Goal: Check status: Check status

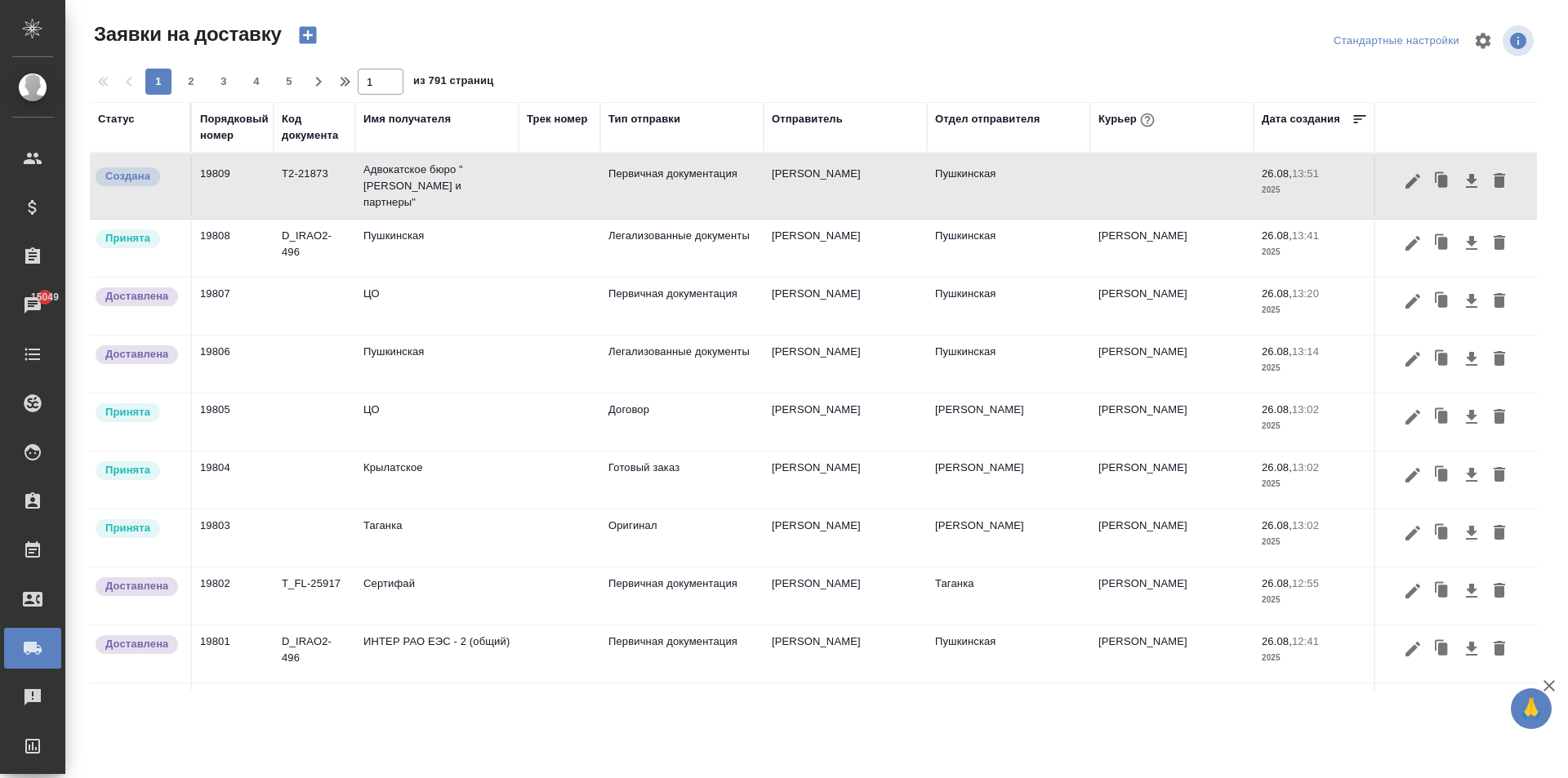
click at [411, 245] on td "Пушкинская" at bounding box center [437, 248] width 163 height 57
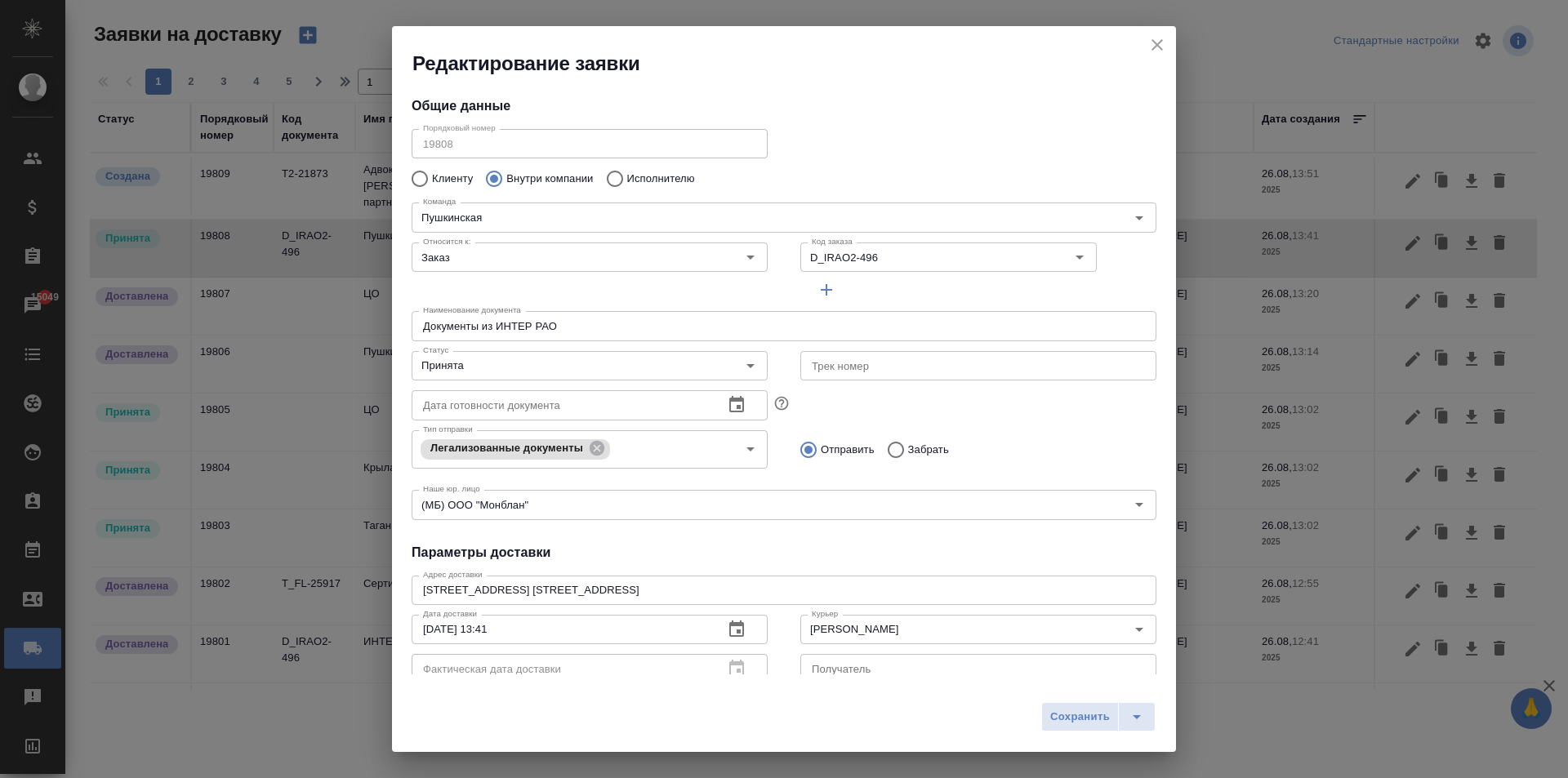
type input "Пушкинская"
type input "[PERSON_NAME]"
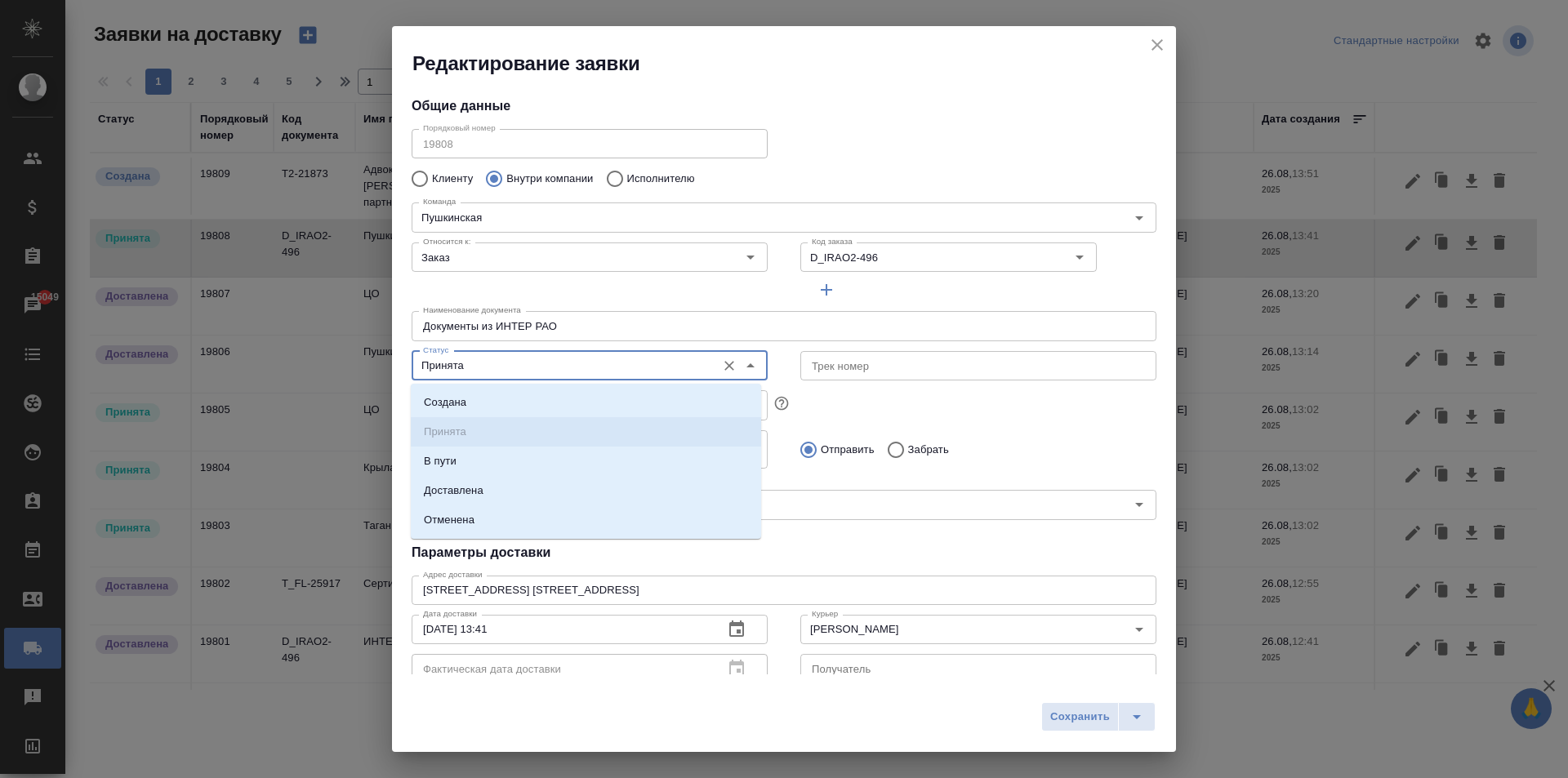
click at [469, 369] on input "Принята" at bounding box center [562, 365] width 291 height 20
click at [462, 481] on li "Доставлена" at bounding box center [586, 491] width 350 height 29
type input "Доставлена"
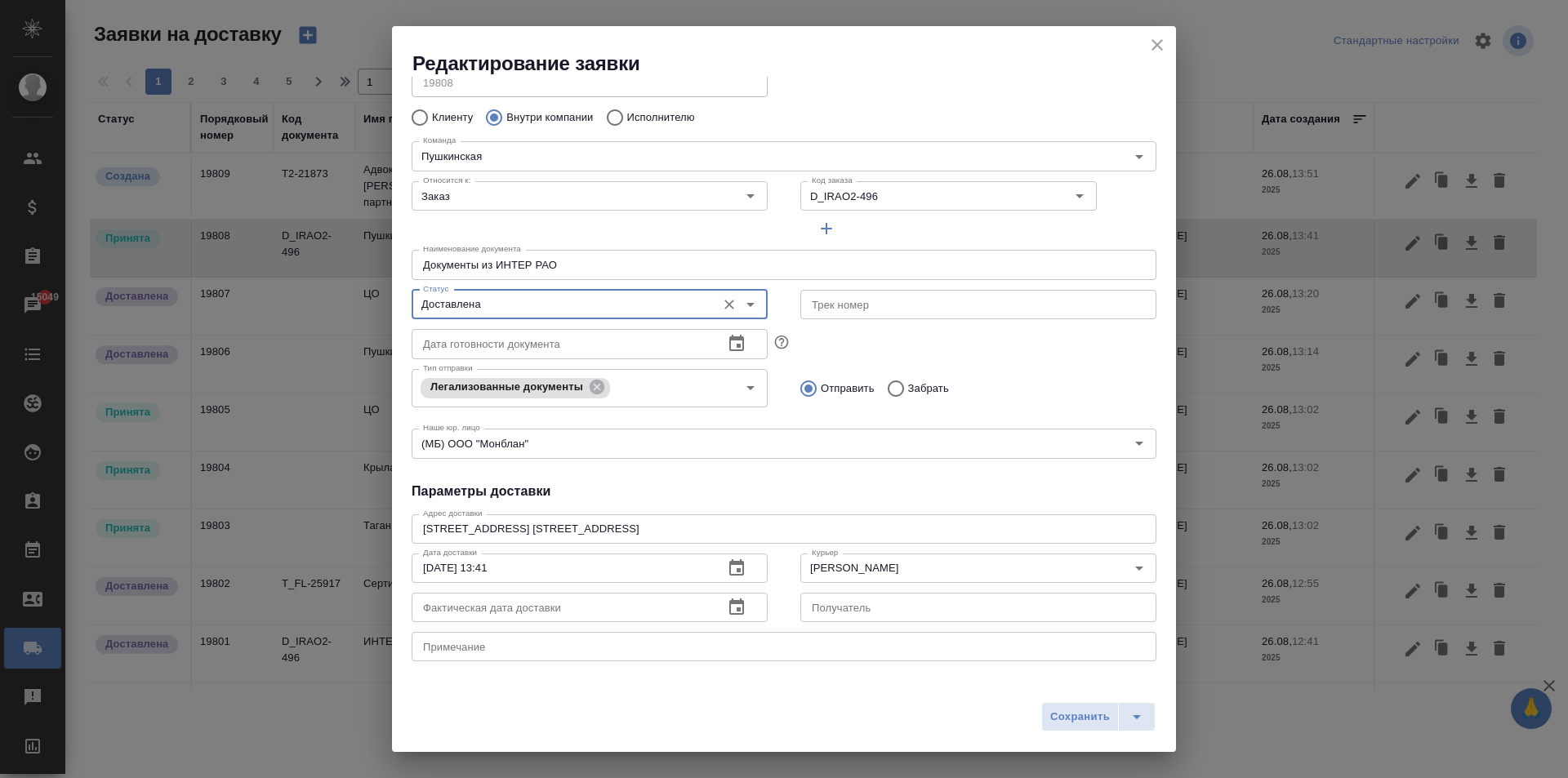
scroll to position [163, 0]
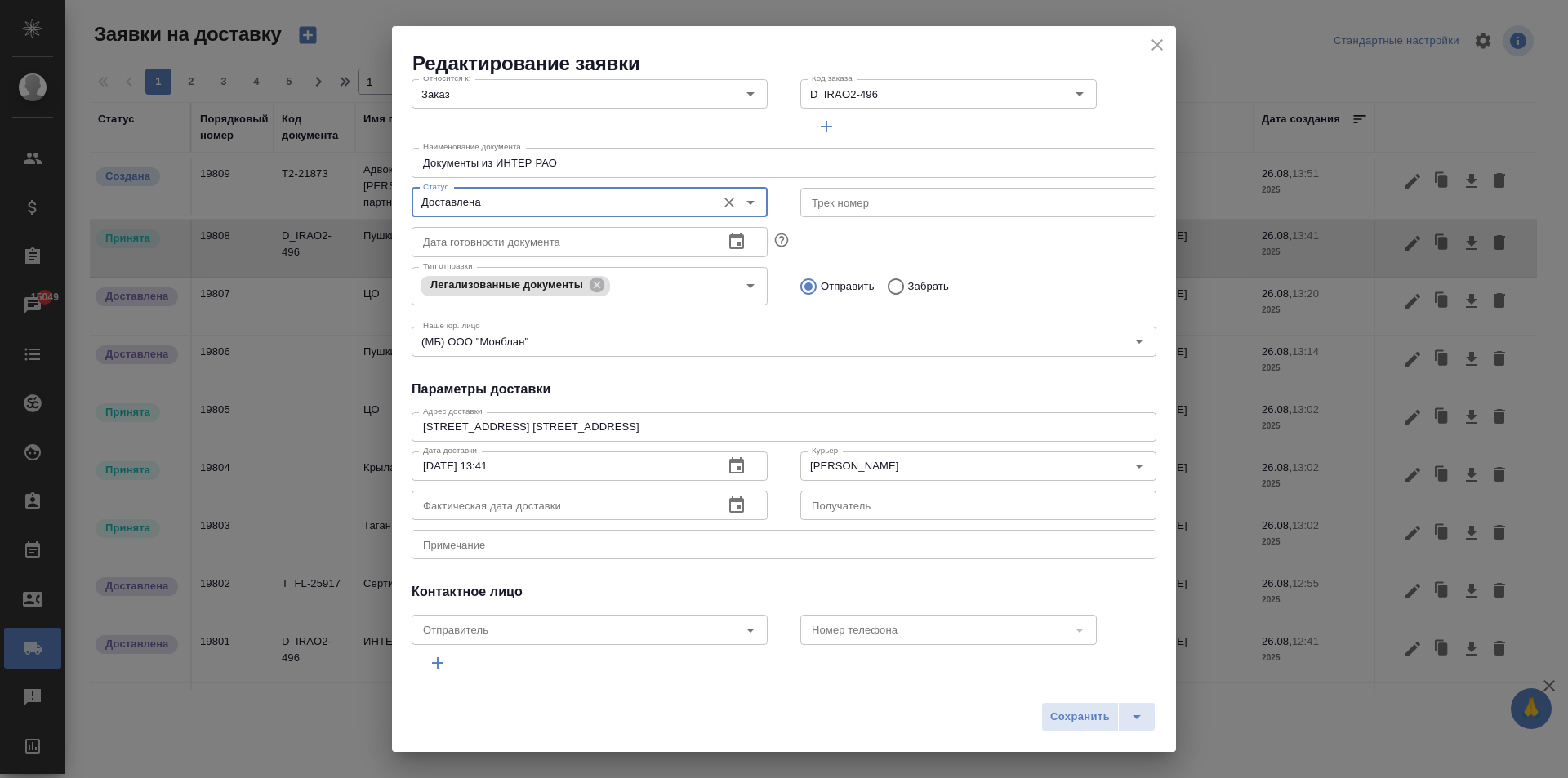
click at [731, 510] on icon "button" at bounding box center [736, 505] width 20 height 20
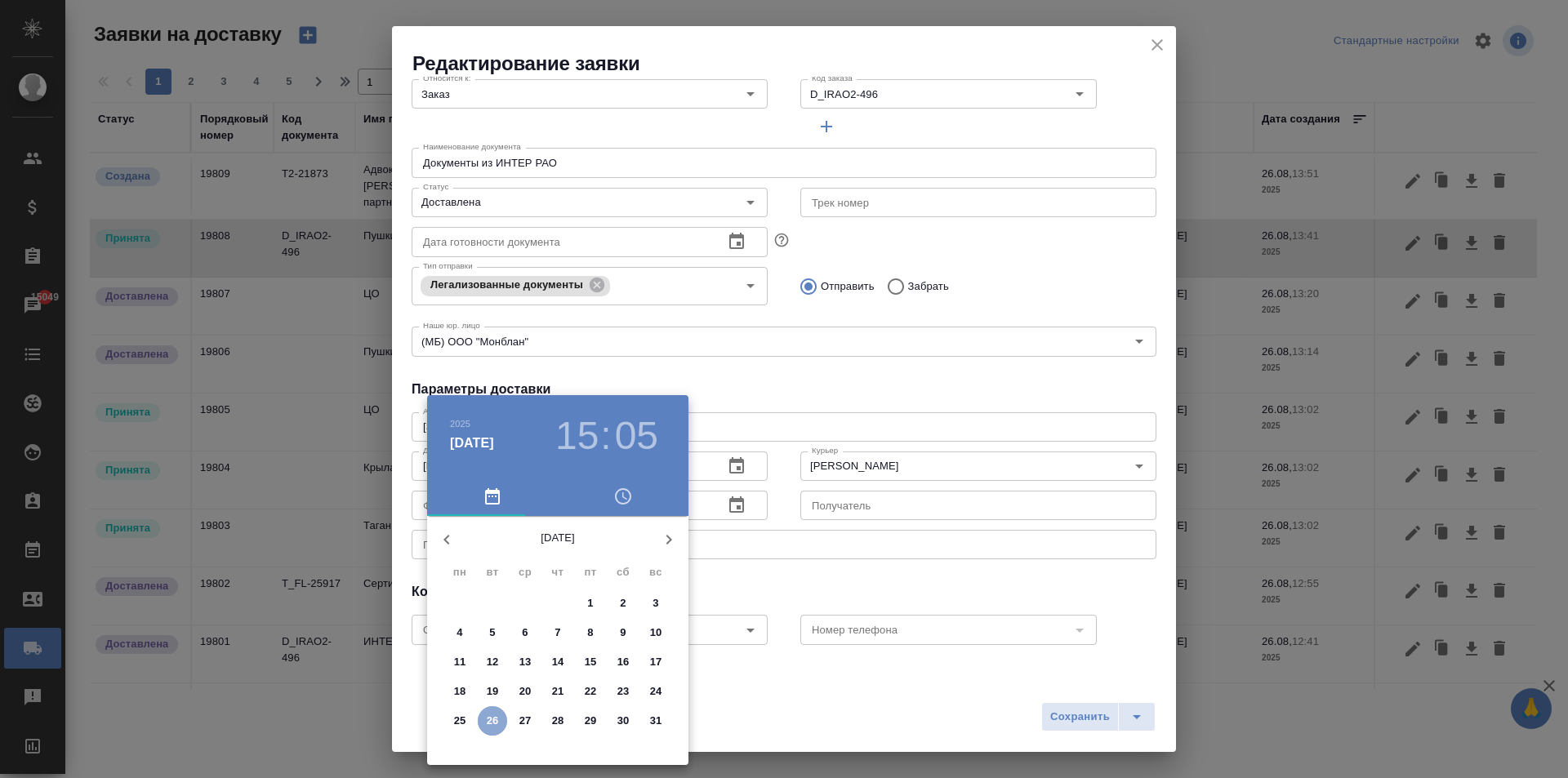
click at [493, 722] on p "26" at bounding box center [493, 721] width 12 height 16
type input "[DATE] 15:05"
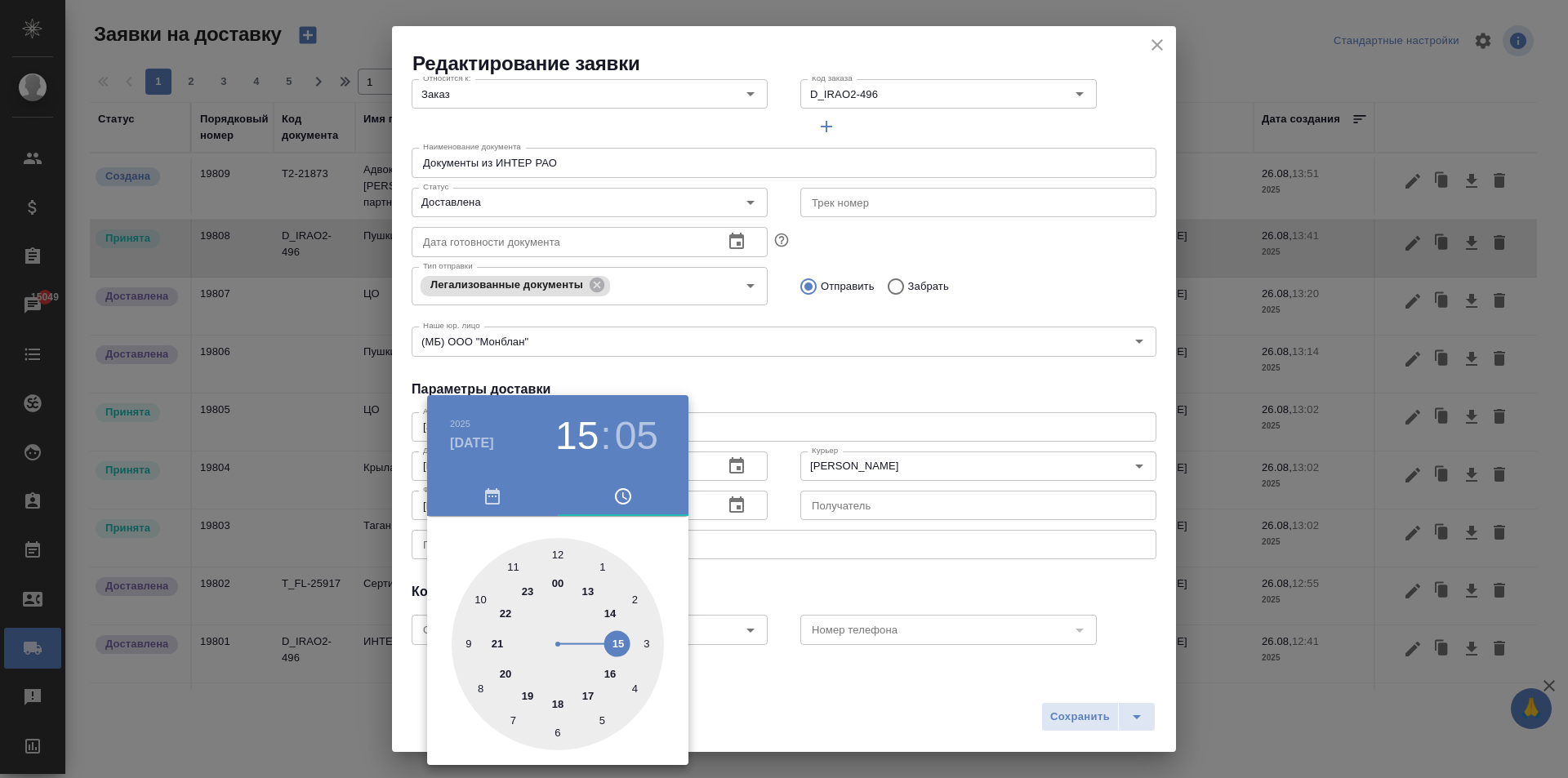
click at [825, 404] on div at bounding box center [784, 389] width 1568 height 778
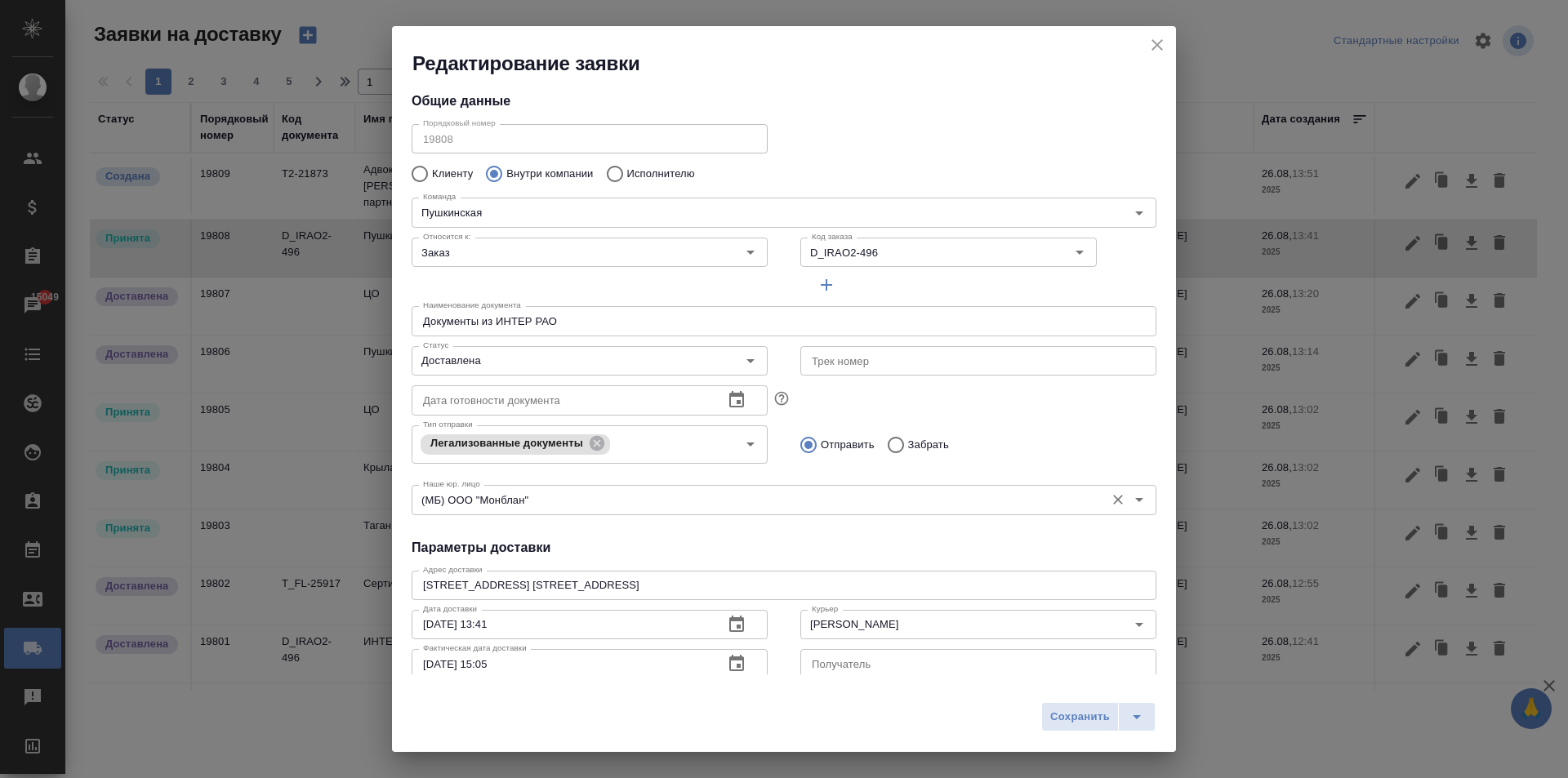
scroll to position [0, 0]
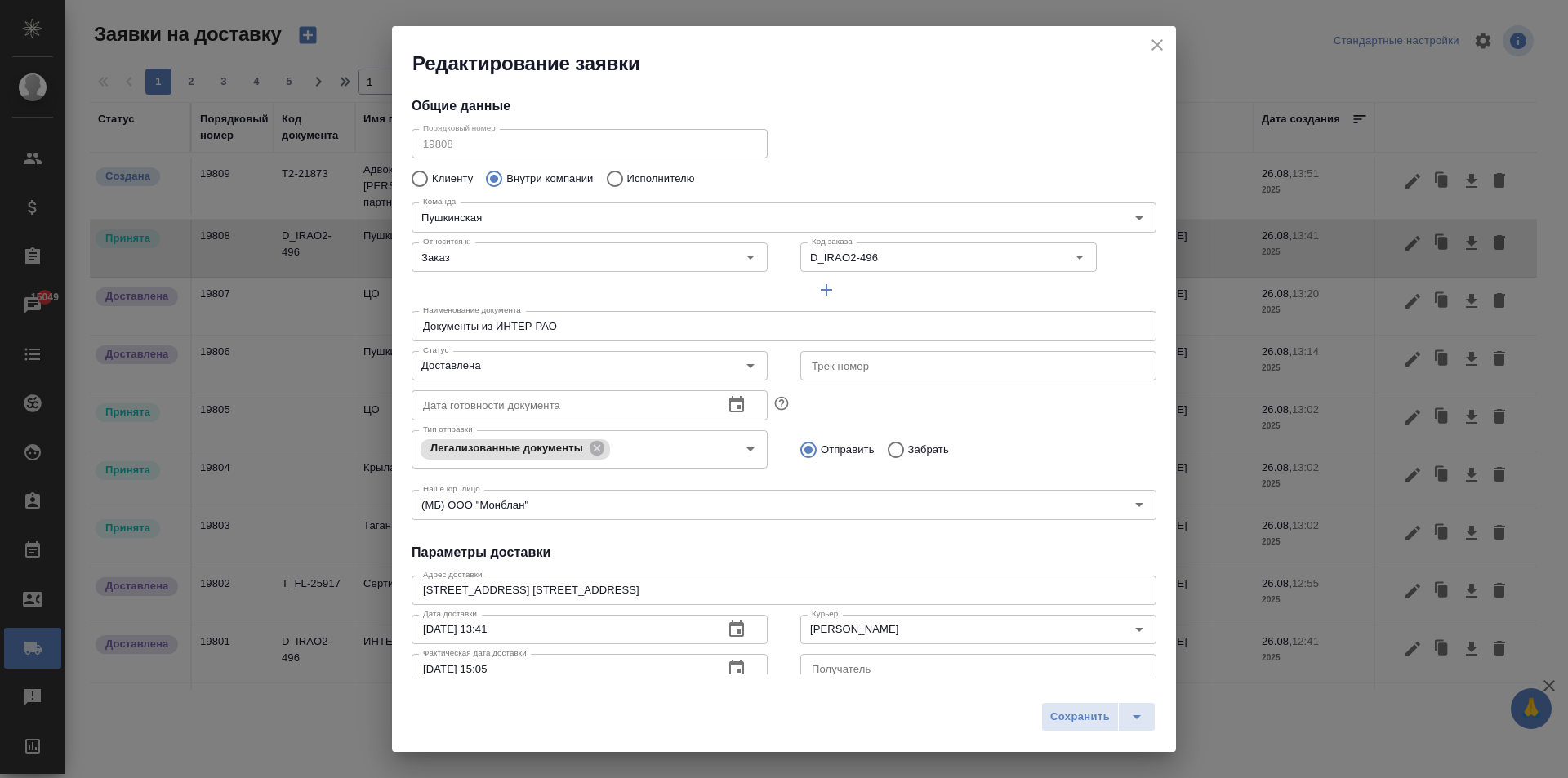
click at [395, 147] on div "Порядковый номер 19808 Порядковый номер" at bounding box center [590, 141] width 389 height 72
click at [1070, 727] on button "Сохранить" at bounding box center [1079, 717] width 77 height 29
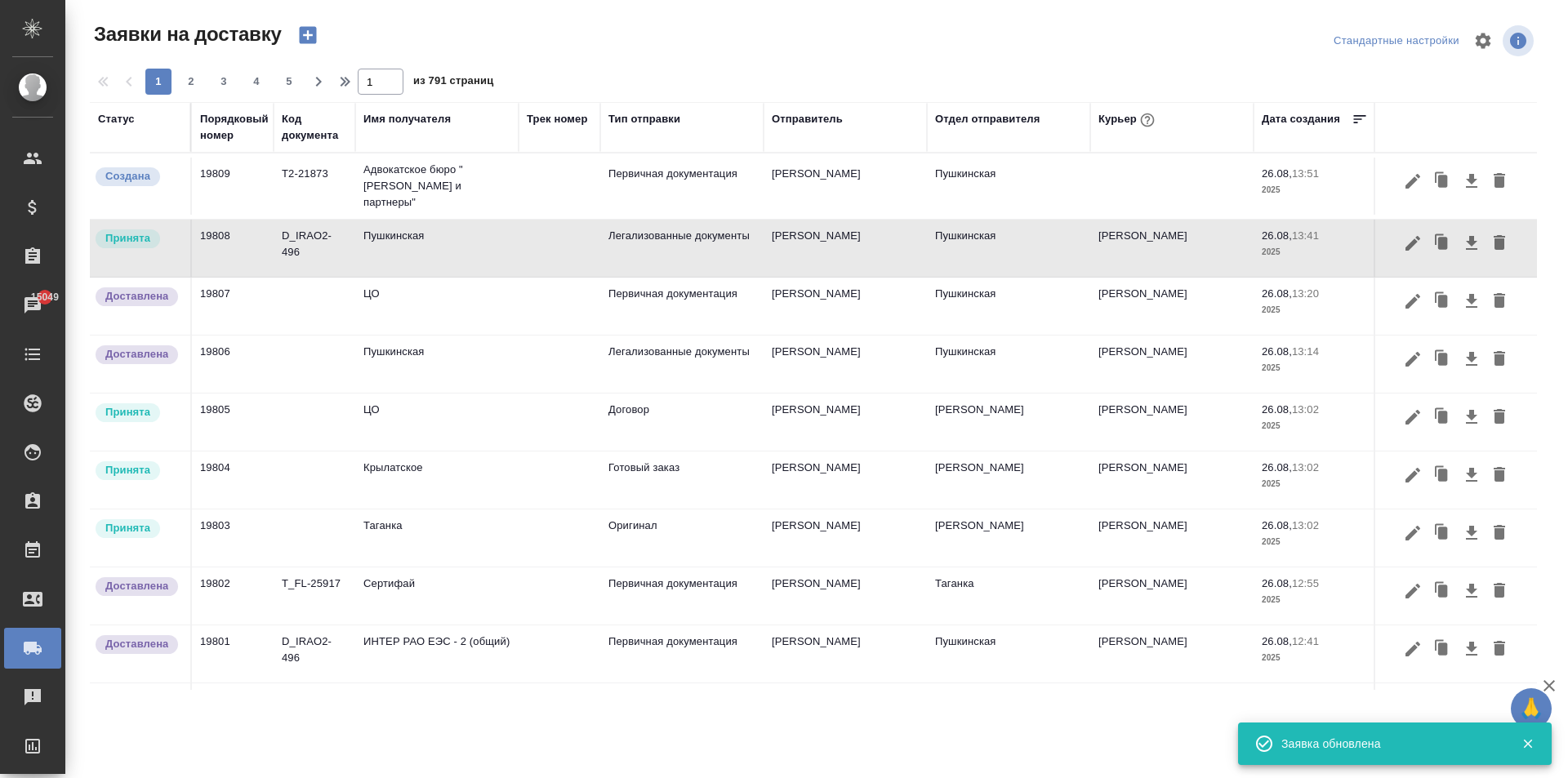
type input "Принята"
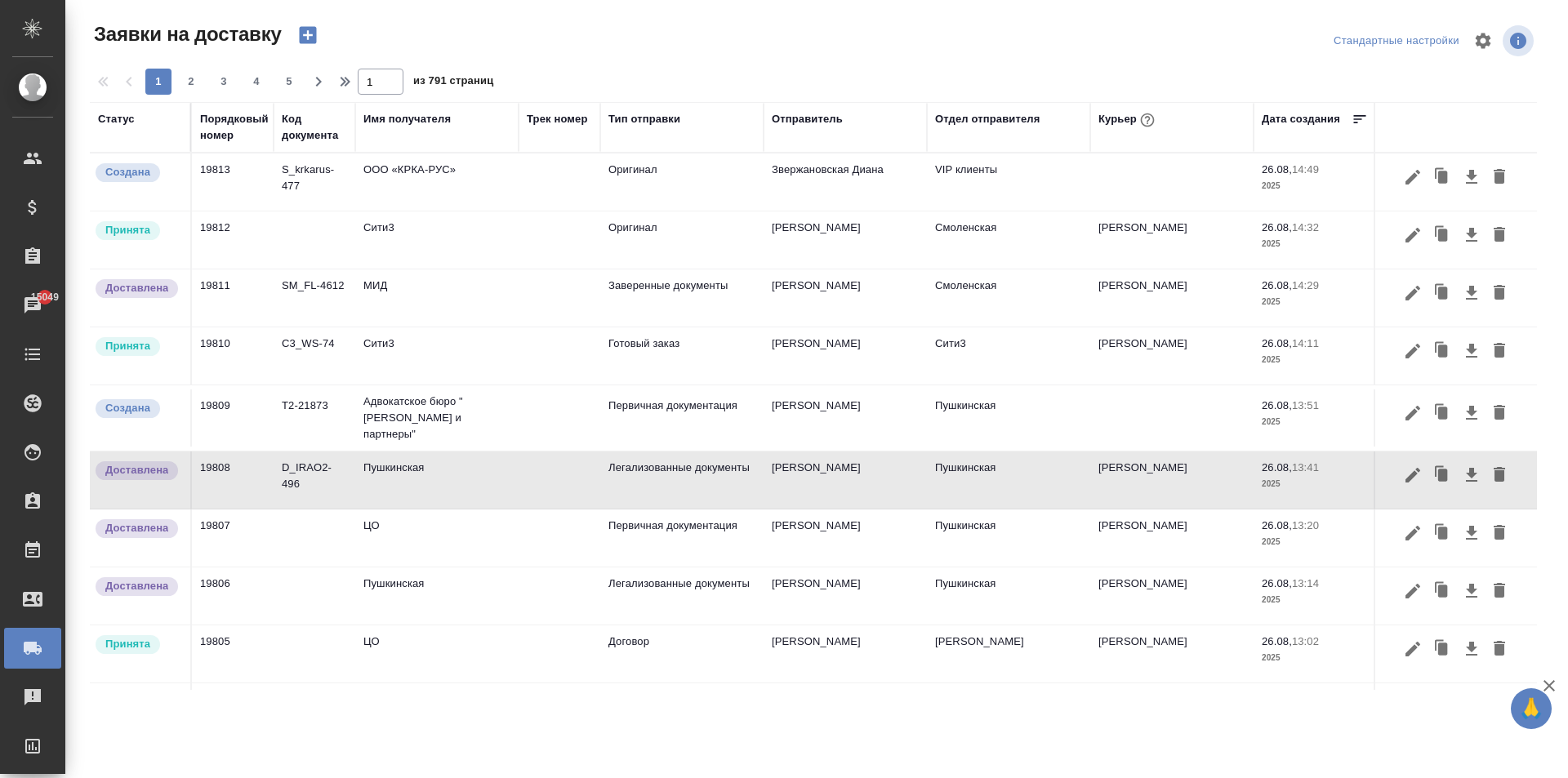
click at [1136, 118] on div "Курьер" at bounding box center [1127, 120] width 60 height 21
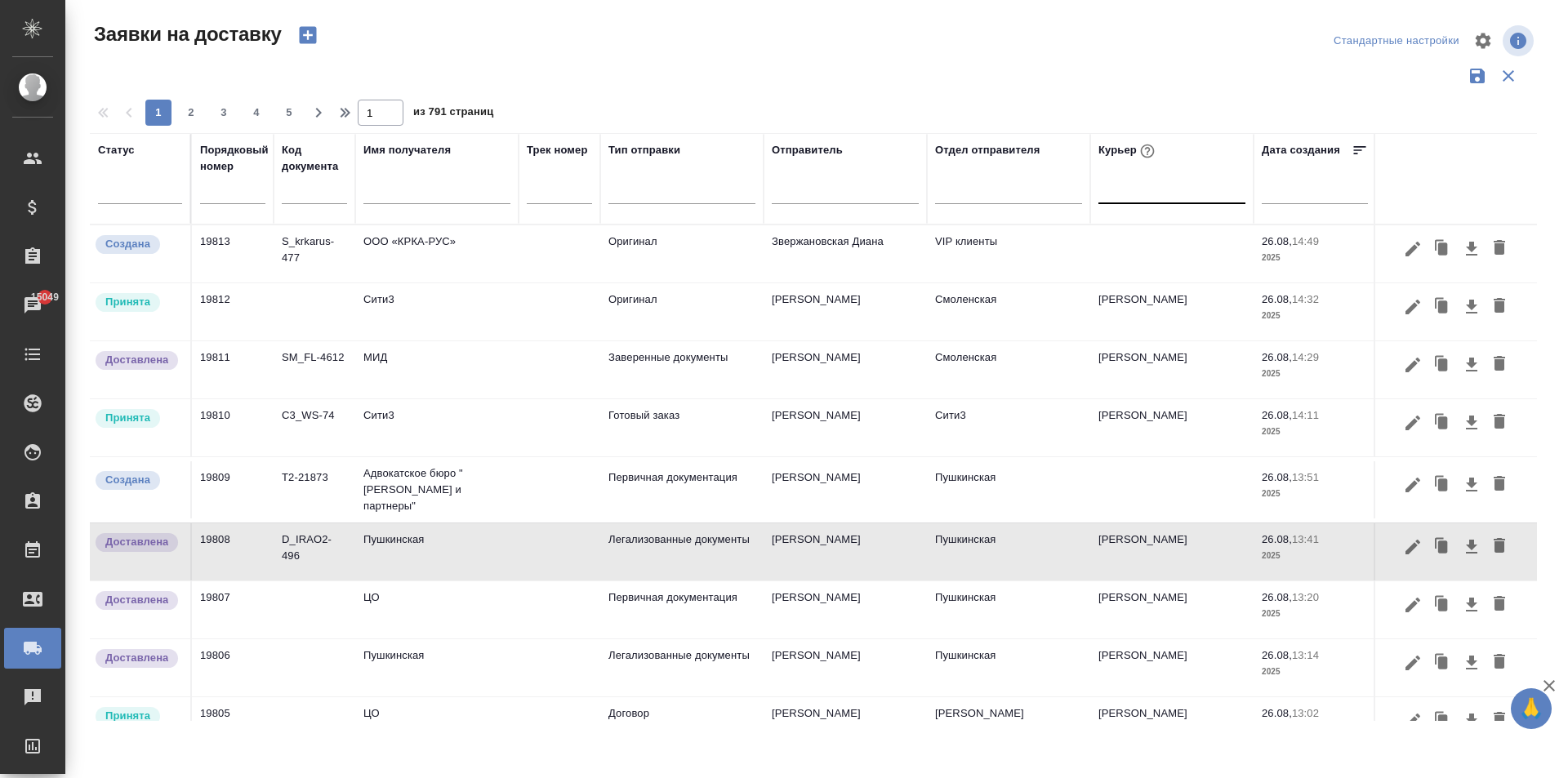
click at [1119, 194] on div at bounding box center [1171, 186] width 147 height 23
type input "бород"
click at [1204, 244] on div "[PERSON_NAME]" at bounding box center [1220, 240] width 245 height 29
